Goal: Task Accomplishment & Management: Manage account settings

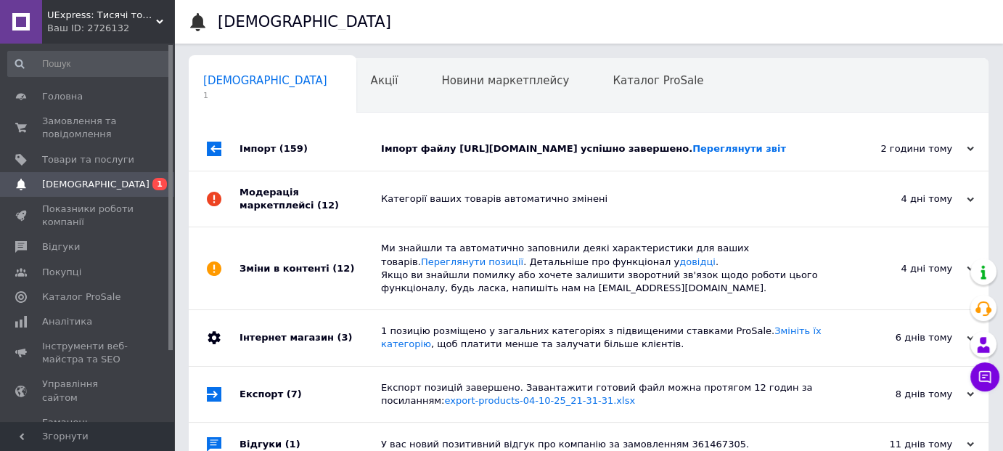
click at [589, 155] on div "Імпорт файлу [URL][DOMAIN_NAME] успішно завершено. Переглянути звіт" at bounding box center [605, 148] width 448 height 13
click at [427, 105] on div "Новини маркетплейсу 0" at bounding box center [512, 86] width 171 height 55
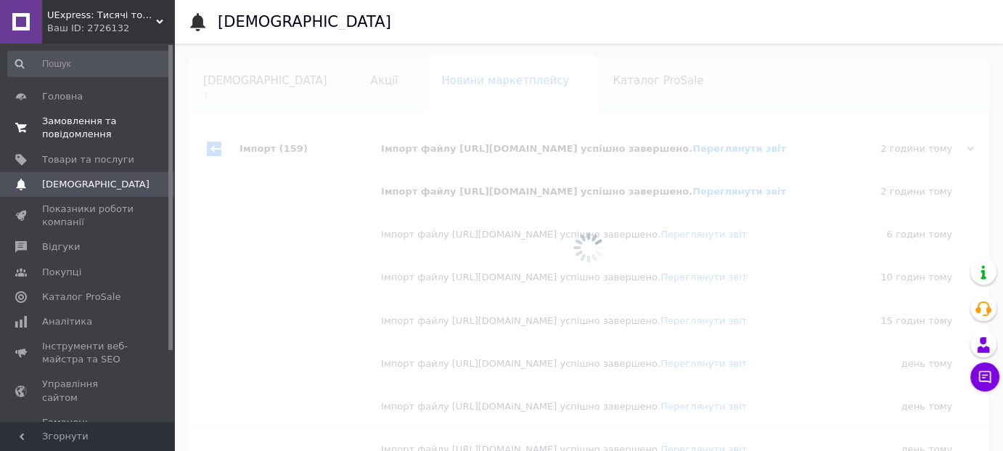
click at [105, 136] on span "Замовлення та повідомлення" at bounding box center [88, 128] width 92 height 26
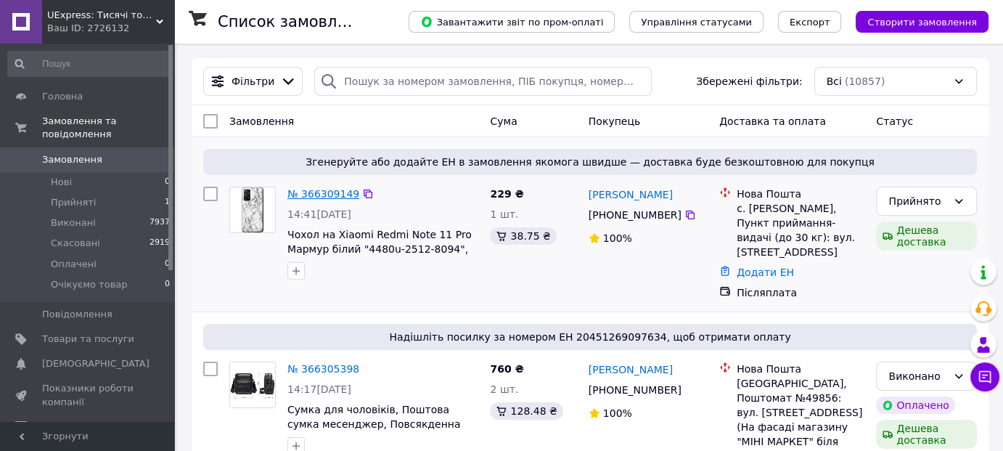
click at [298, 197] on link "№ 366309149" at bounding box center [324, 194] width 72 height 12
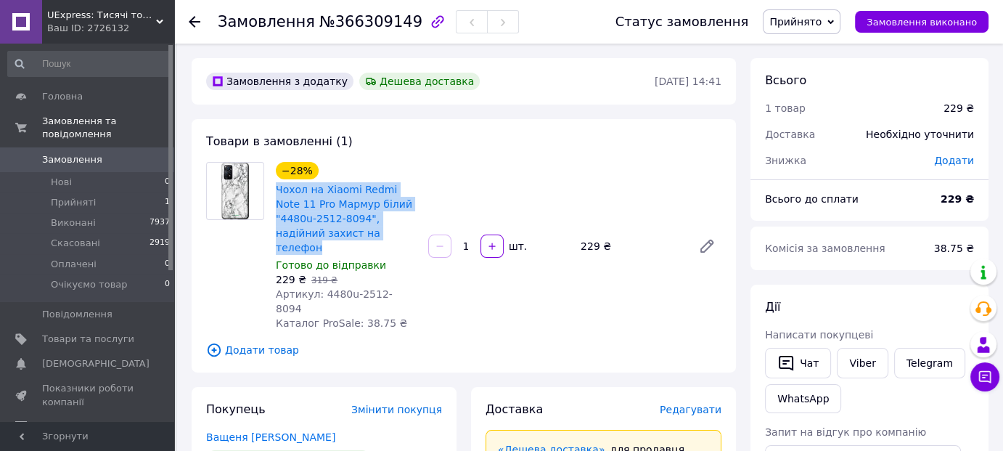
drag, startPoint x: 271, startPoint y: 187, endPoint x: 349, endPoint y: 229, distance: 89.0
click at [351, 229] on div "−28% Чохол на Xiaomi Redmi Note 11 Pro Мармур білий "4480u-2512-8094", надійний…" at bounding box center [346, 246] width 152 height 174
copy link "Чохол на Xiaomi Redmi Note 11 Pro Мармур білий "4480u-2512-8094", надійний захи…"
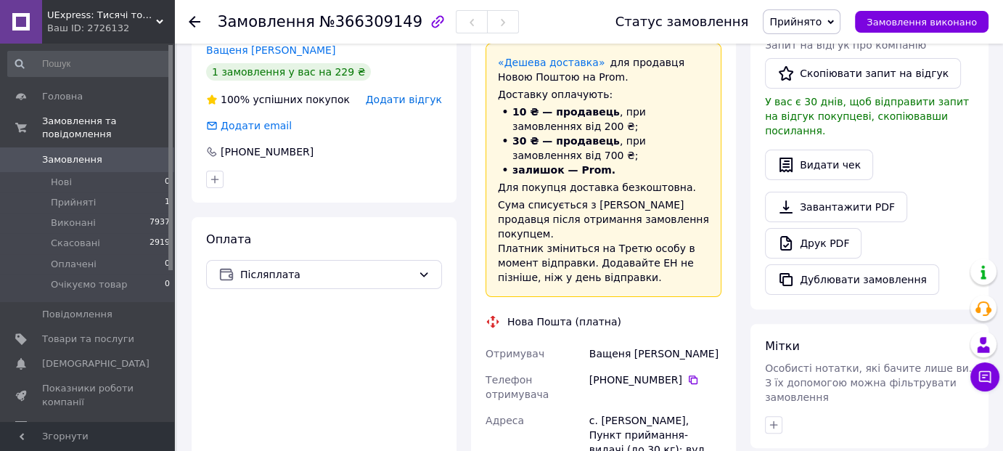
scroll to position [508, 0]
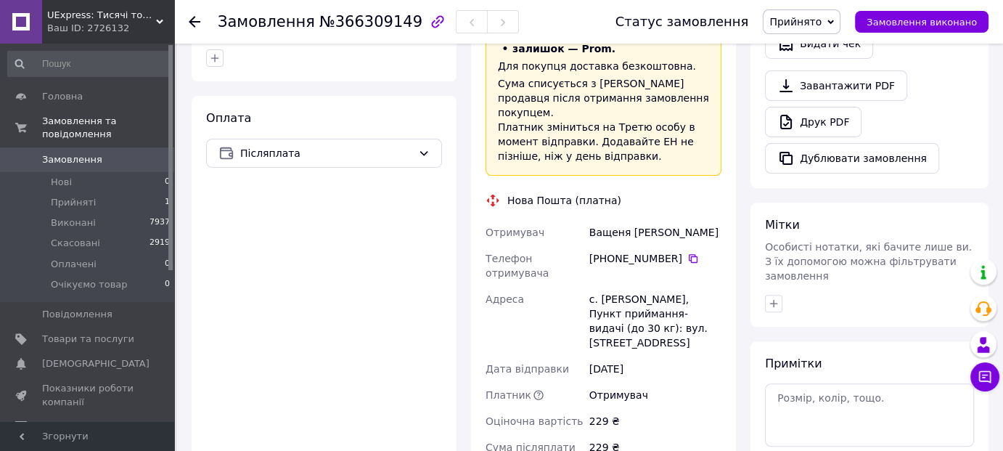
click at [617, 219] on div "Ващеня [PERSON_NAME]" at bounding box center [656, 232] width 138 height 26
copy div "Ващеня [PERSON_NAME]"
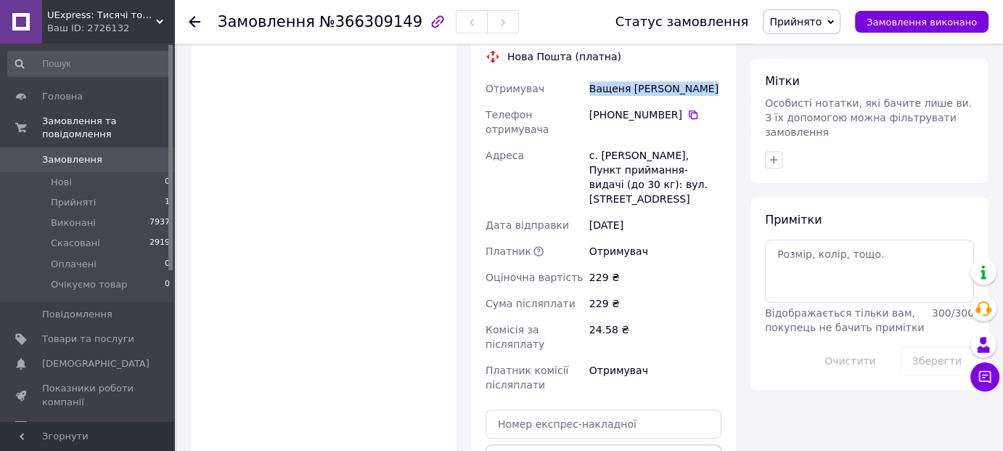
scroll to position [653, 0]
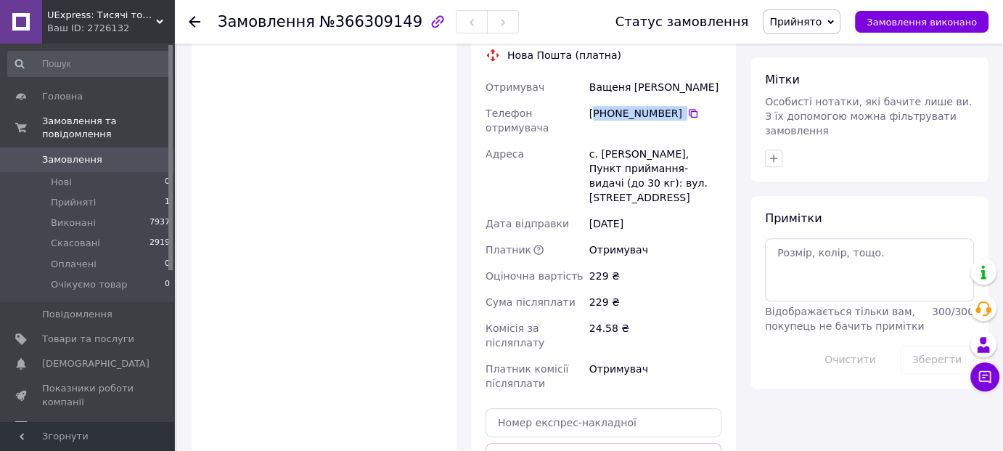
drag, startPoint x: 675, startPoint y: 65, endPoint x: 597, endPoint y: 66, distance: 78.4
click at [597, 106] on div "[PHONE_NUMBER]" at bounding box center [656, 113] width 132 height 15
copy div "380 97 804 83 83"
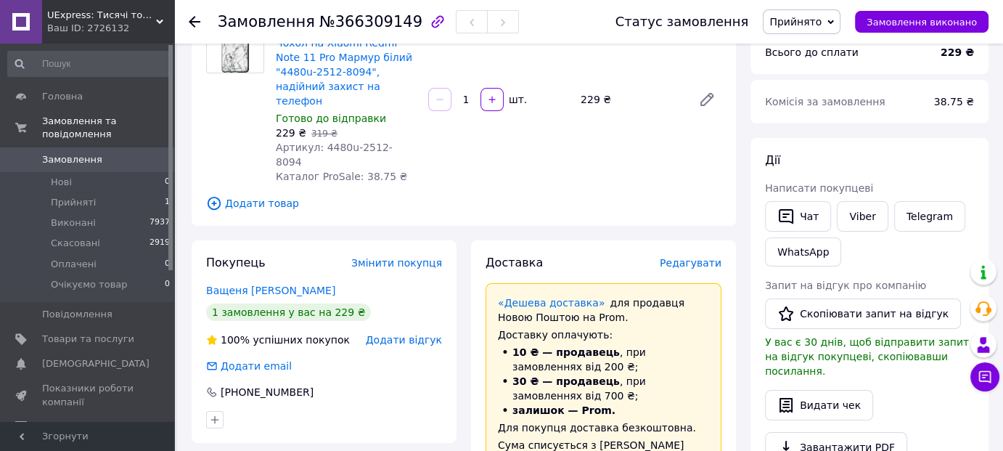
scroll to position [145, 0]
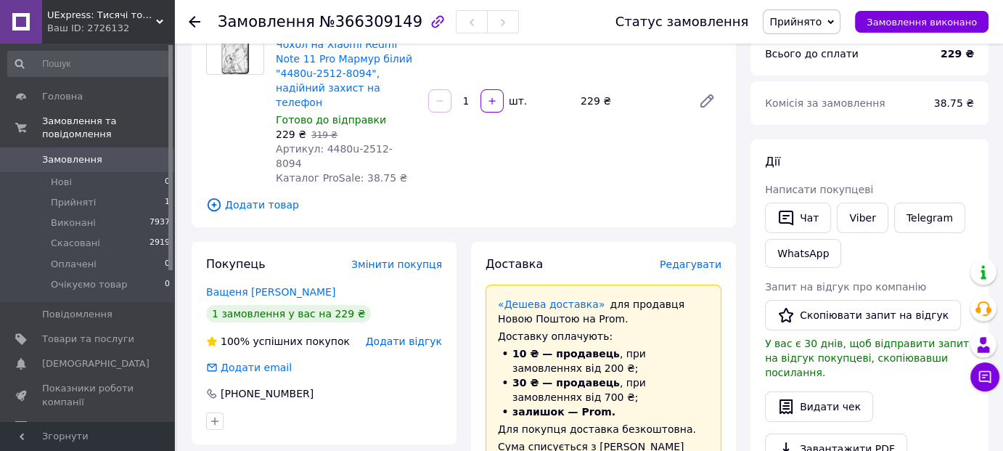
click at [15, 22] on link at bounding box center [21, 22] width 42 height 44
